Goal: Transaction & Acquisition: Purchase product/service

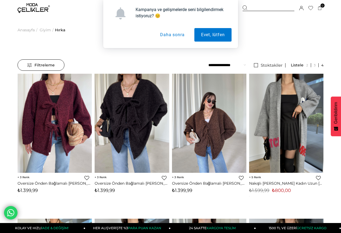
click at [206, 132] on img at bounding box center [209, 123] width 75 height 99
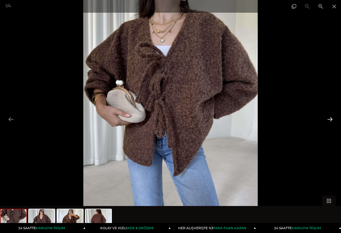
click at [332, 119] on button at bounding box center [330, 119] width 11 height 11
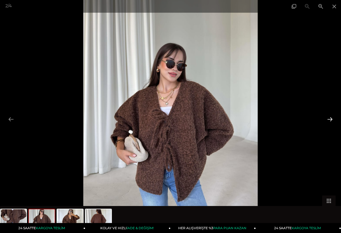
click at [332, 119] on button at bounding box center [330, 119] width 11 height 11
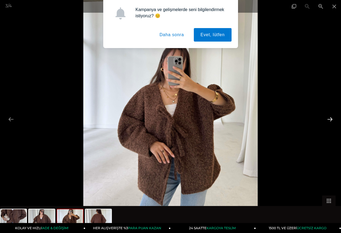
click at [331, 119] on button at bounding box center [330, 119] width 11 height 11
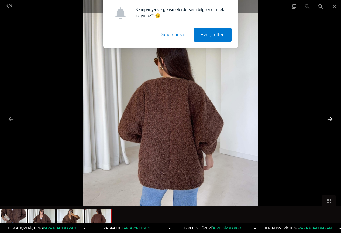
click at [331, 119] on button at bounding box center [330, 119] width 11 height 11
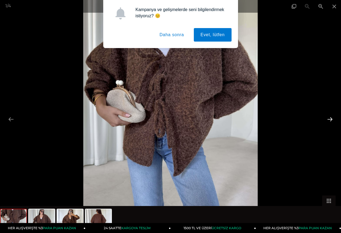
click at [332, 118] on button at bounding box center [330, 119] width 11 height 11
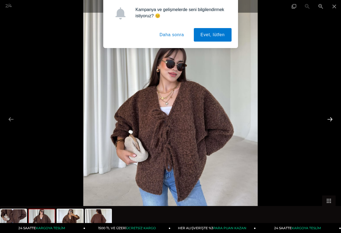
click at [325, 119] on button at bounding box center [330, 119] width 11 height 11
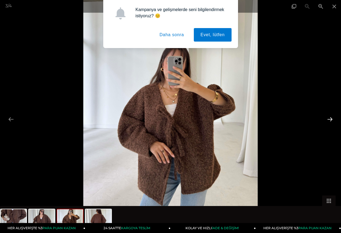
click at [333, 117] on button at bounding box center [330, 119] width 11 height 11
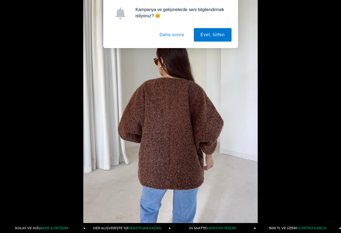
click at [171, 34] on button "Daha sonra" at bounding box center [172, 34] width 38 height 13
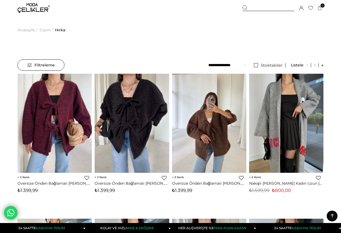
scroll to position [20, 0]
